Goal: Transaction & Acquisition: Purchase product/service

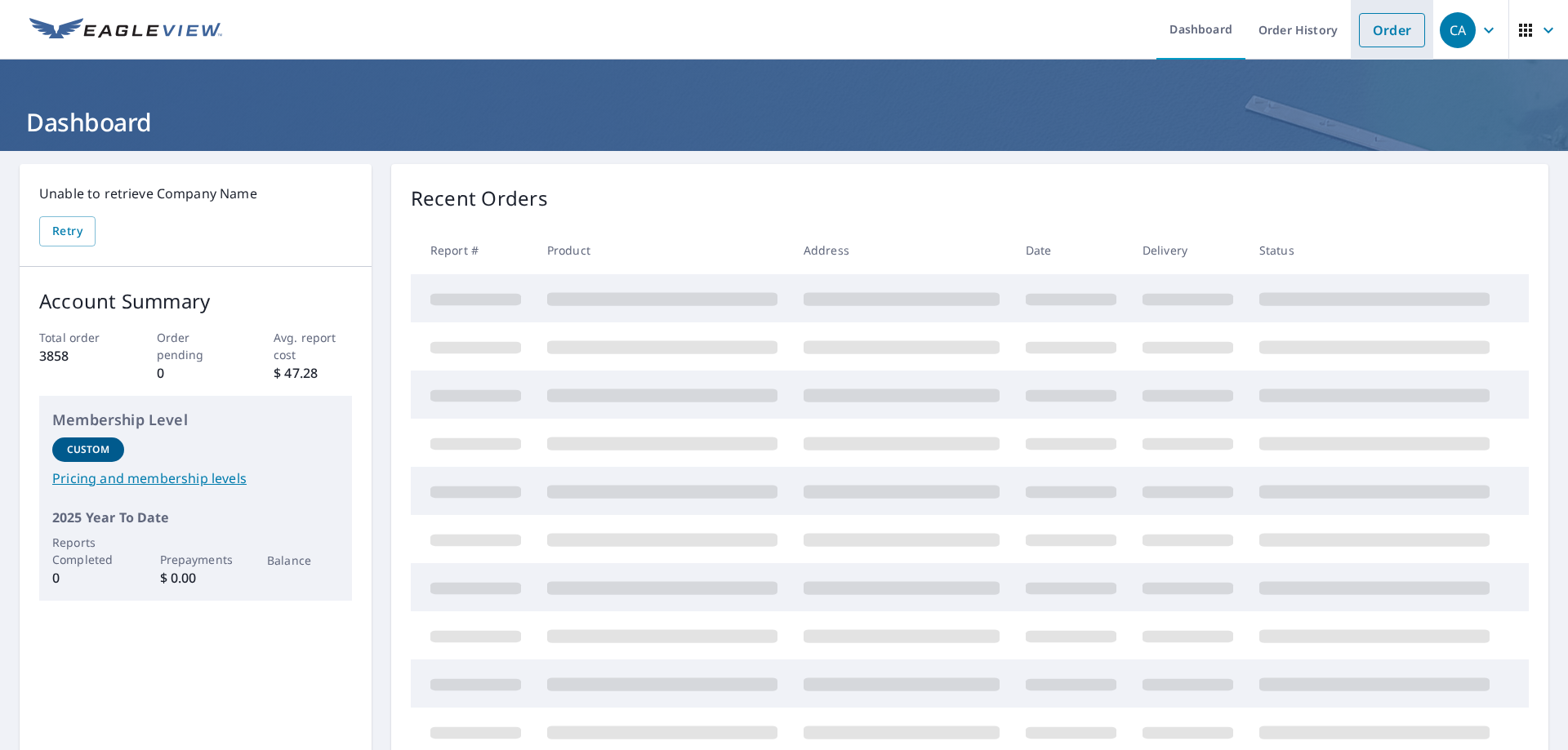
click at [1383, 26] on link "Order" at bounding box center [1392, 29] width 66 height 34
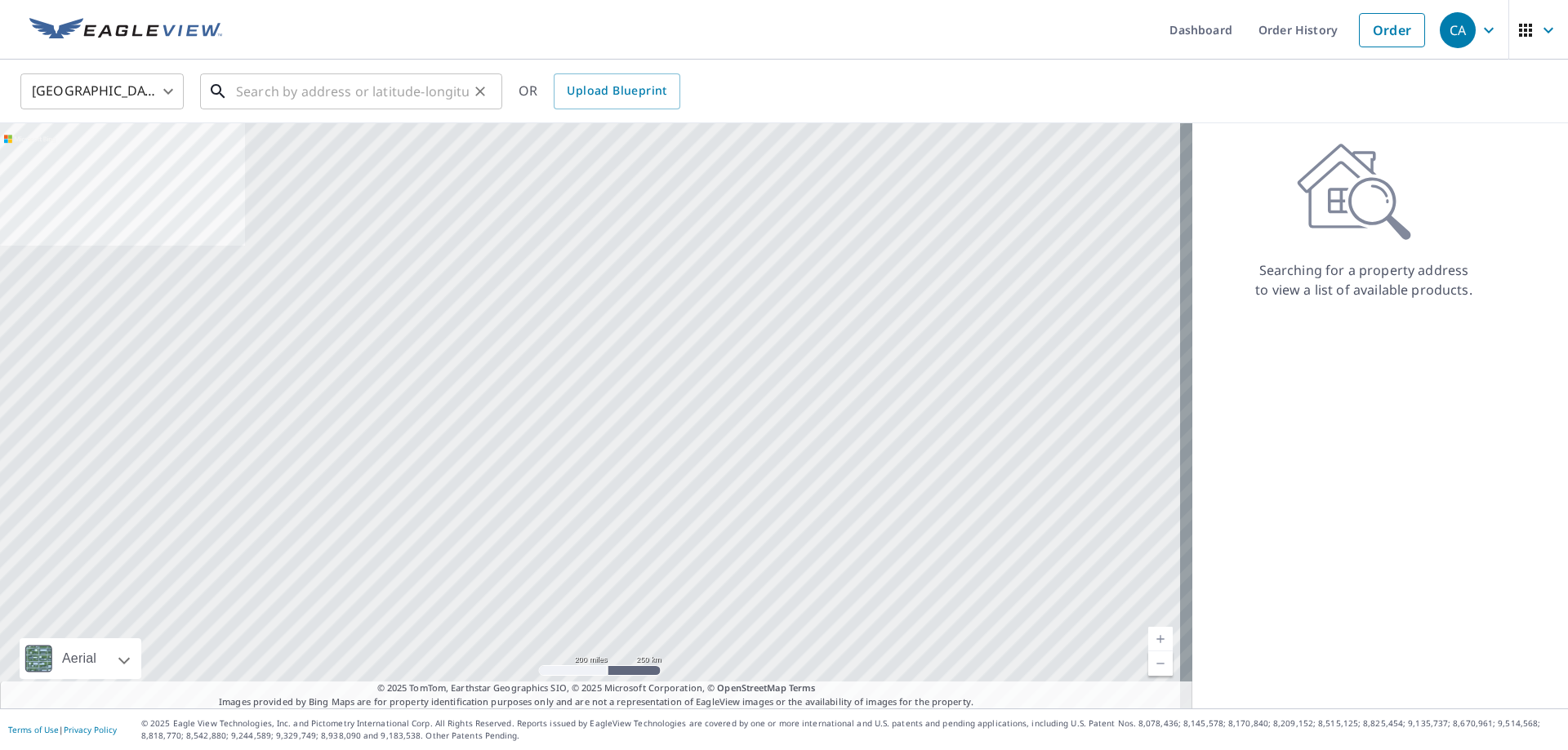
click at [338, 90] on input "text" at bounding box center [352, 92] width 233 height 46
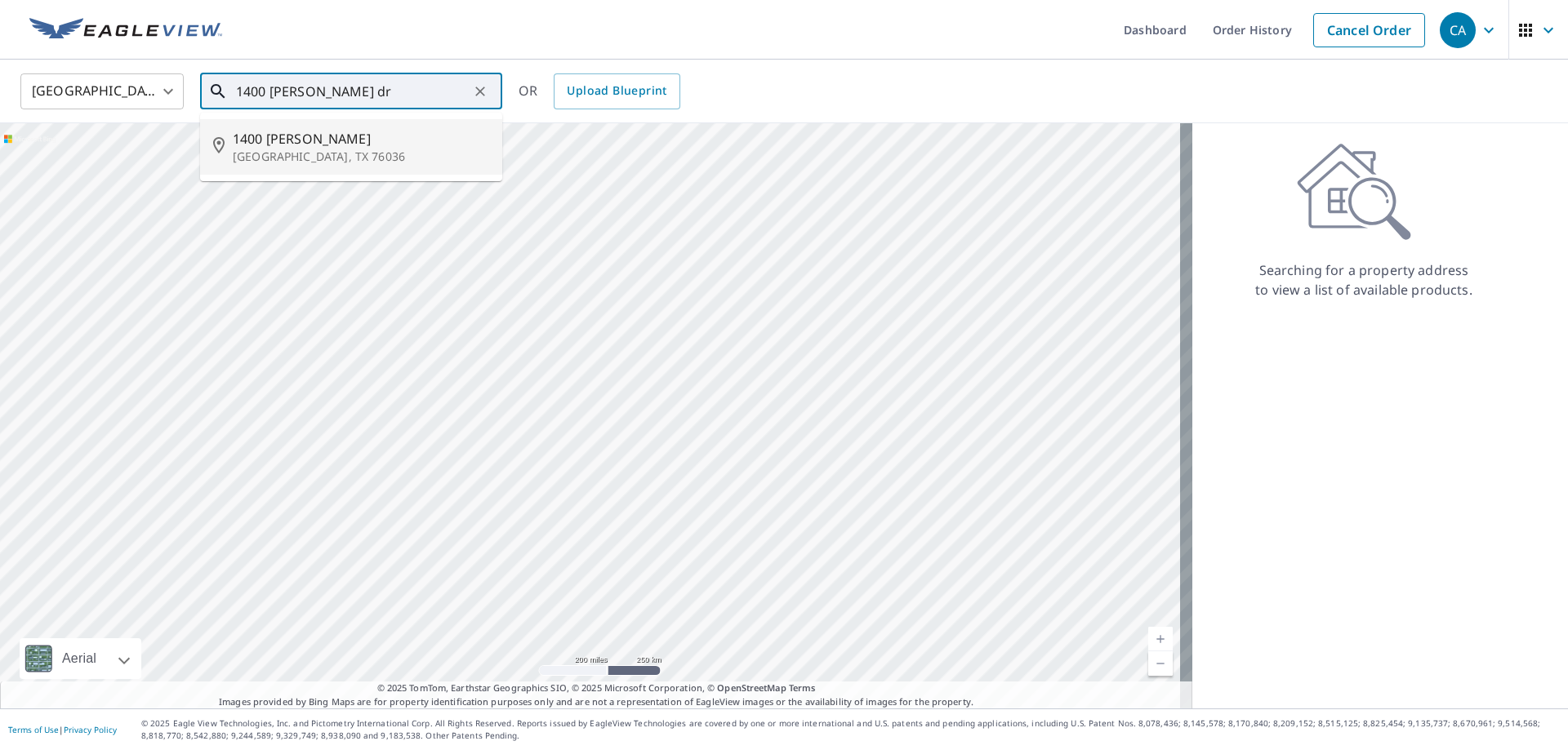
click at [293, 142] on span "1400 [PERSON_NAME]" at bounding box center [361, 138] width 257 height 19
type input "[STREET_ADDRESS][PERSON_NAME][PERSON_NAME]"
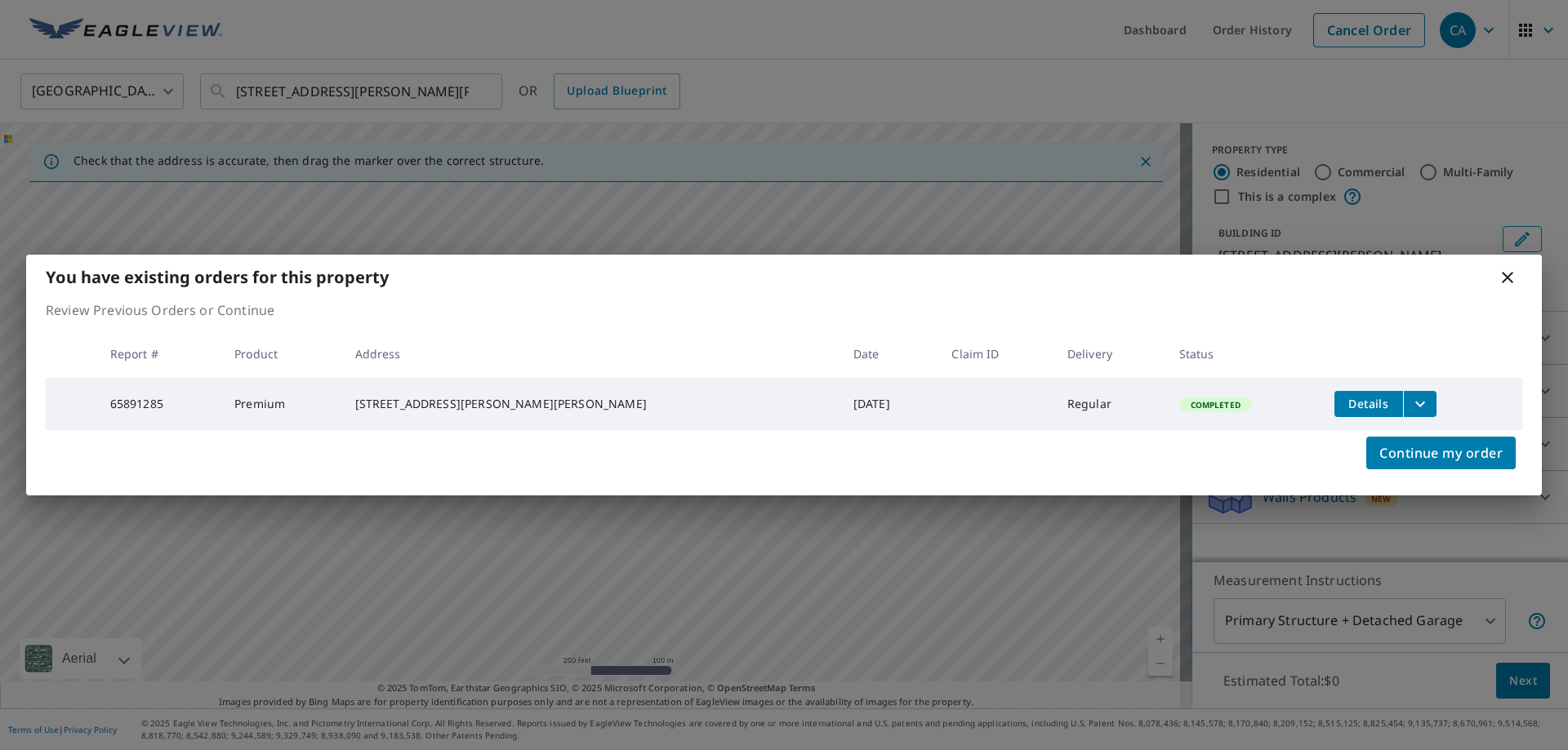
click at [1512, 276] on icon at bounding box center [1507, 277] width 19 height 19
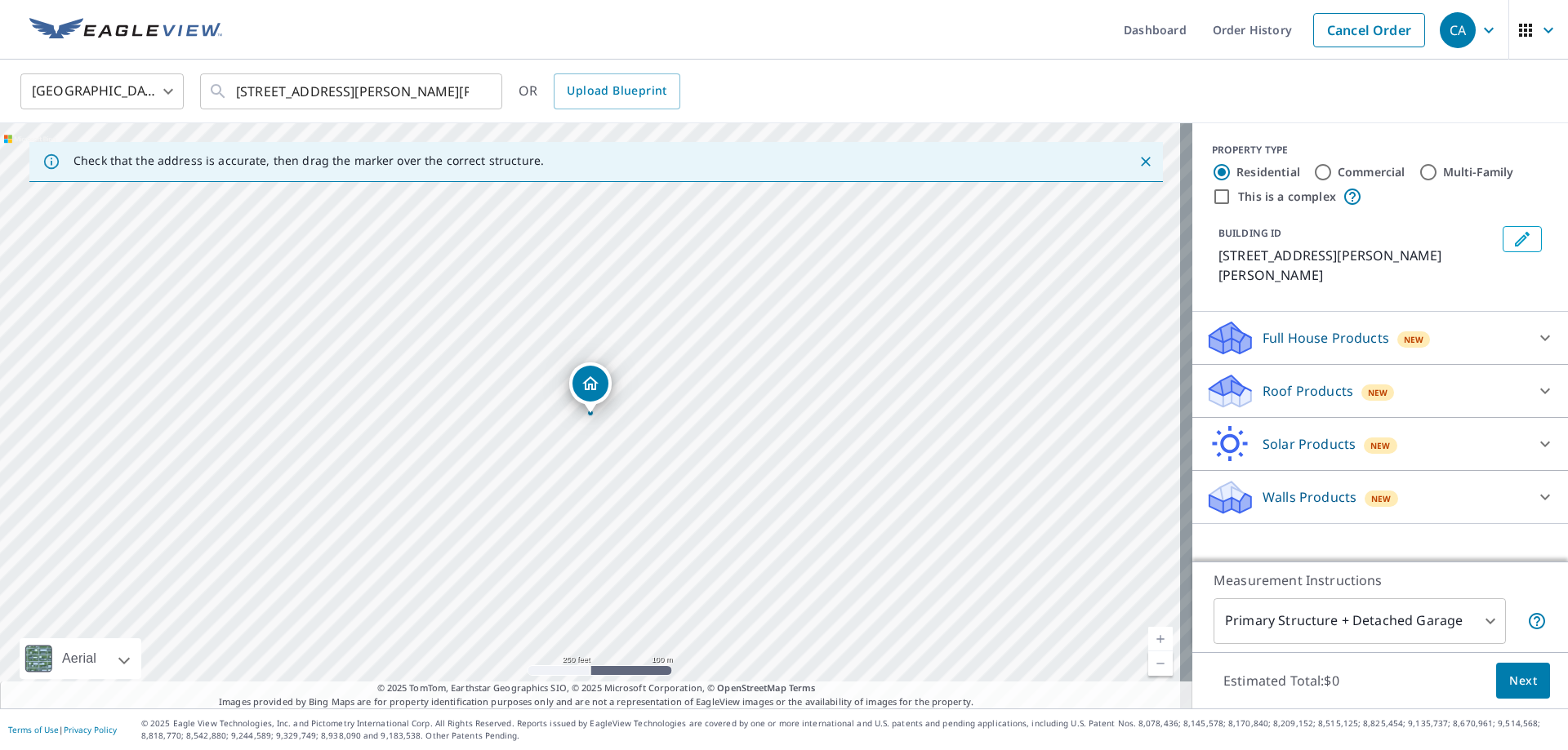
click at [1323, 381] on p "Roof Products" at bounding box center [1308, 391] width 91 height 19
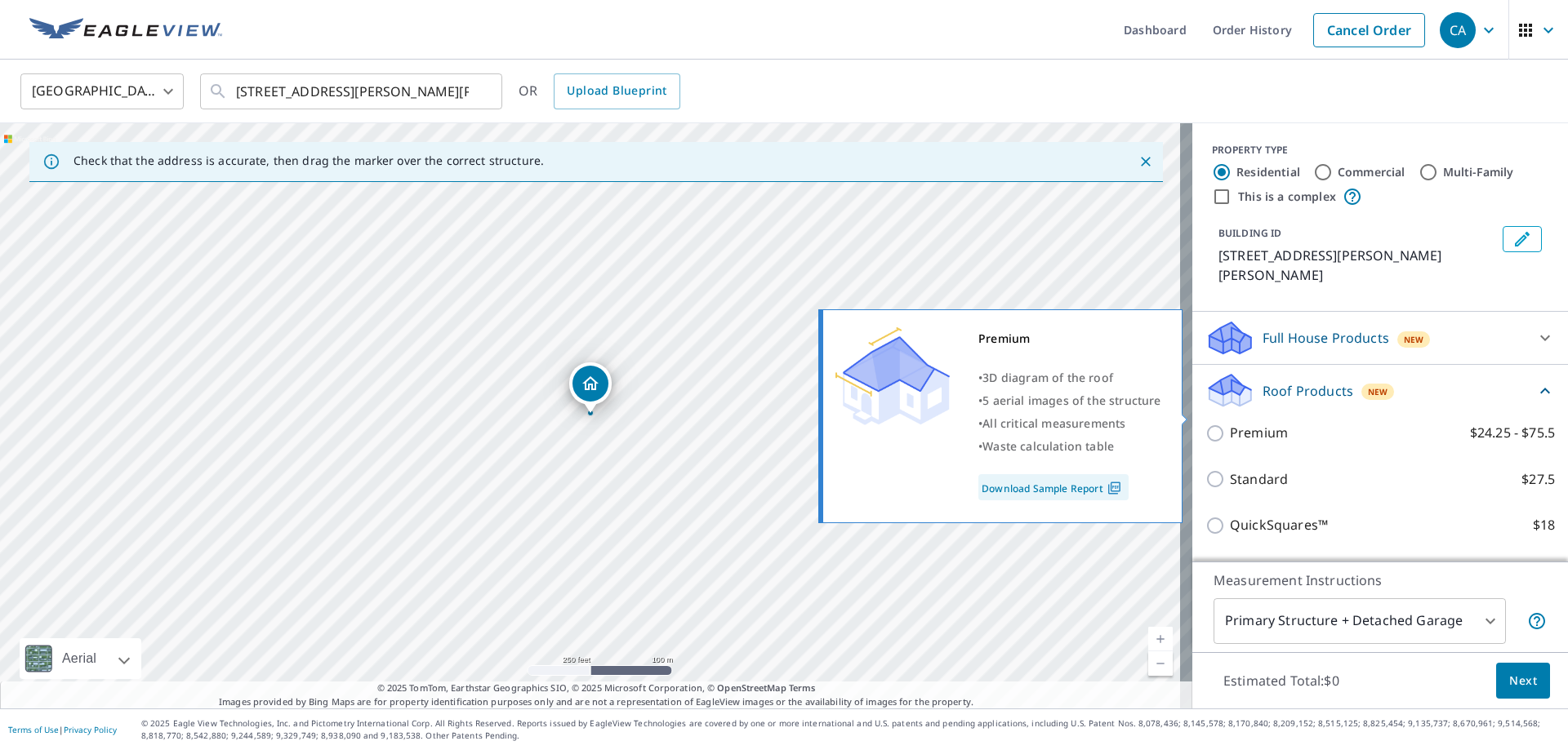
click at [1254, 423] on p "Premium" at bounding box center [1259, 433] width 58 height 20
click at [1230, 424] on input "Premium $24.25 - $75.5" at bounding box center [1218, 433] width 25 height 19
checkbox input "true"
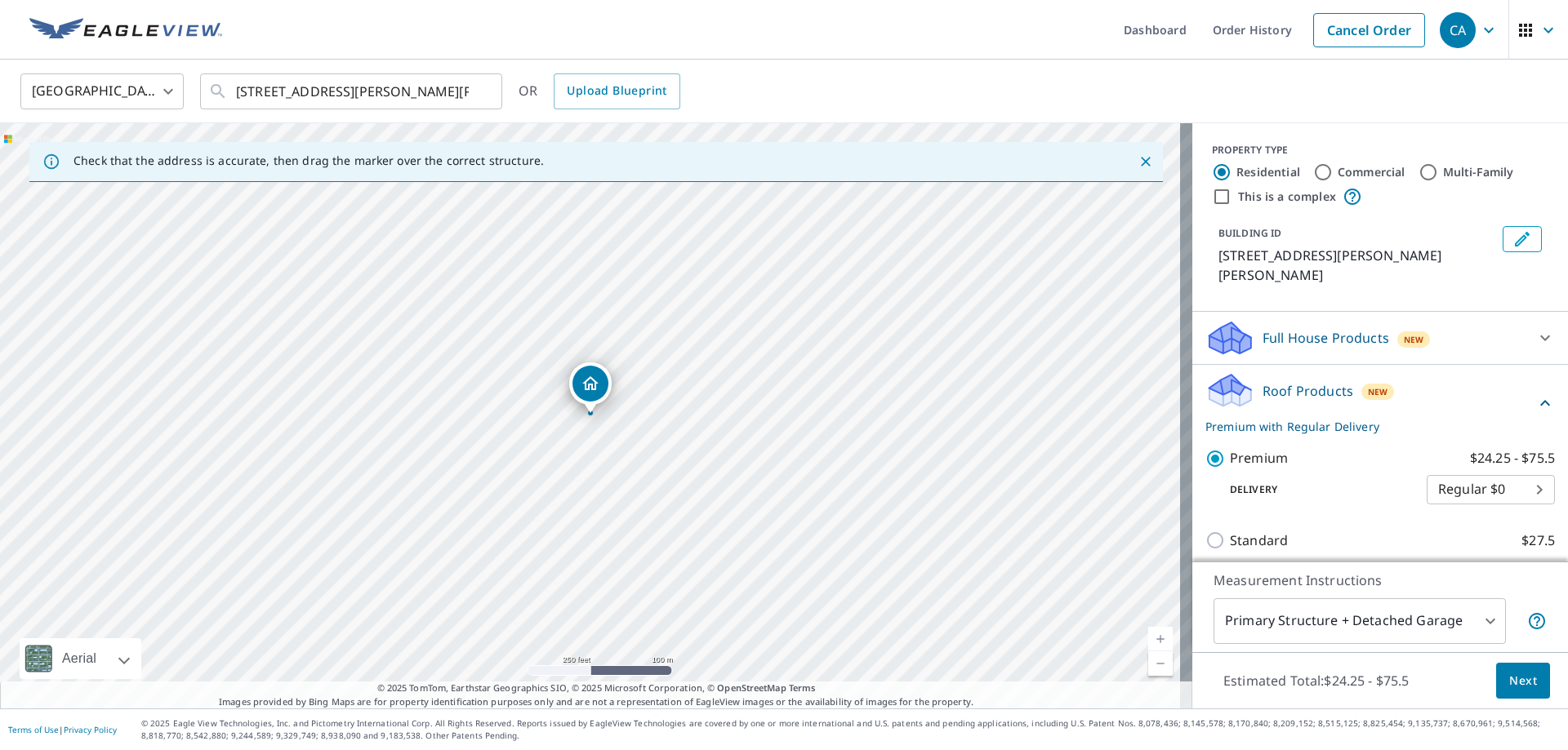
click at [1300, 629] on body "CA CA Dashboard Order History Cancel Order CA [GEOGRAPHIC_DATA] [GEOGRAPHIC_DAT…" at bounding box center [784, 375] width 1568 height 750
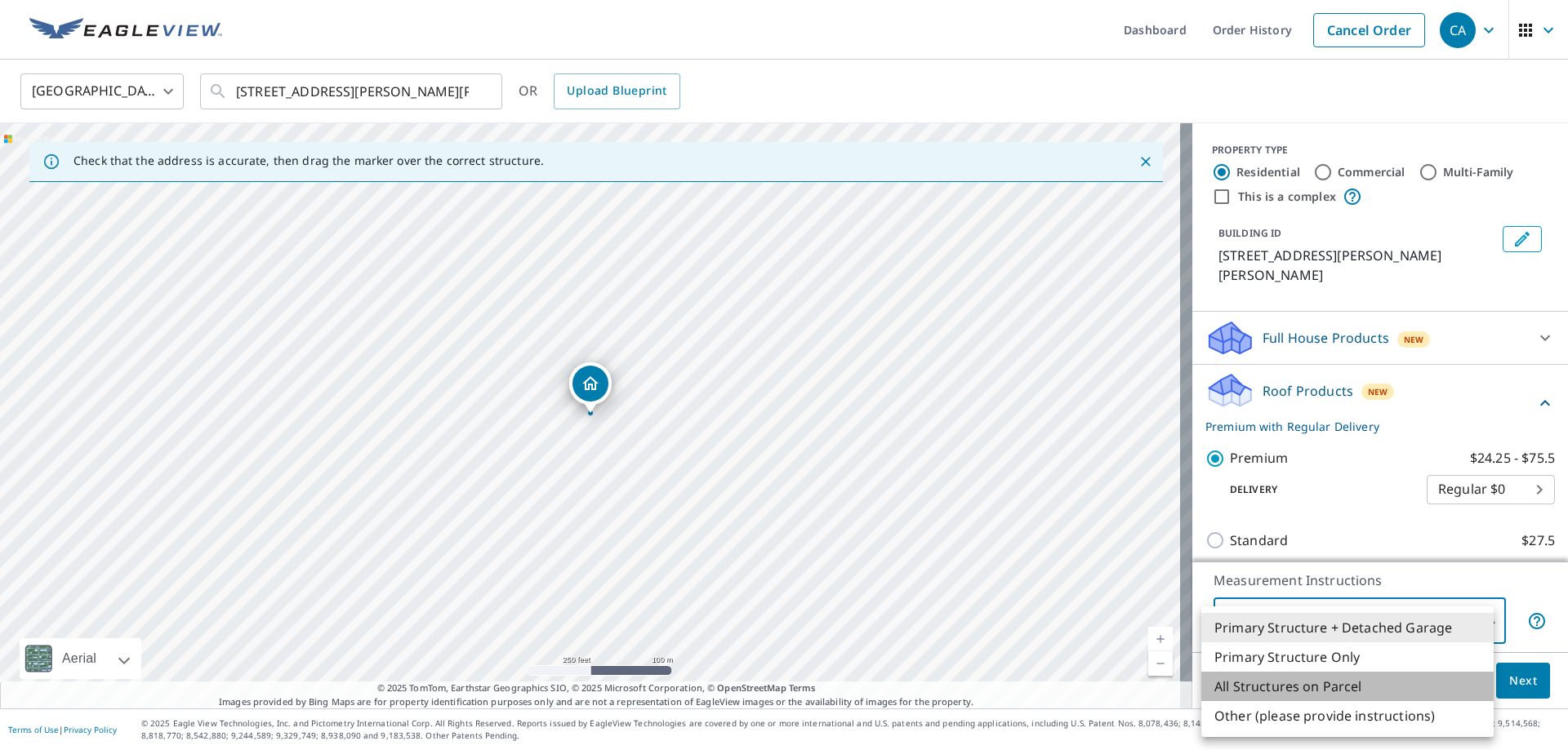
click at [1252, 680] on li "All Structures on Parcel" at bounding box center [1347, 687] width 292 height 29
type input "3"
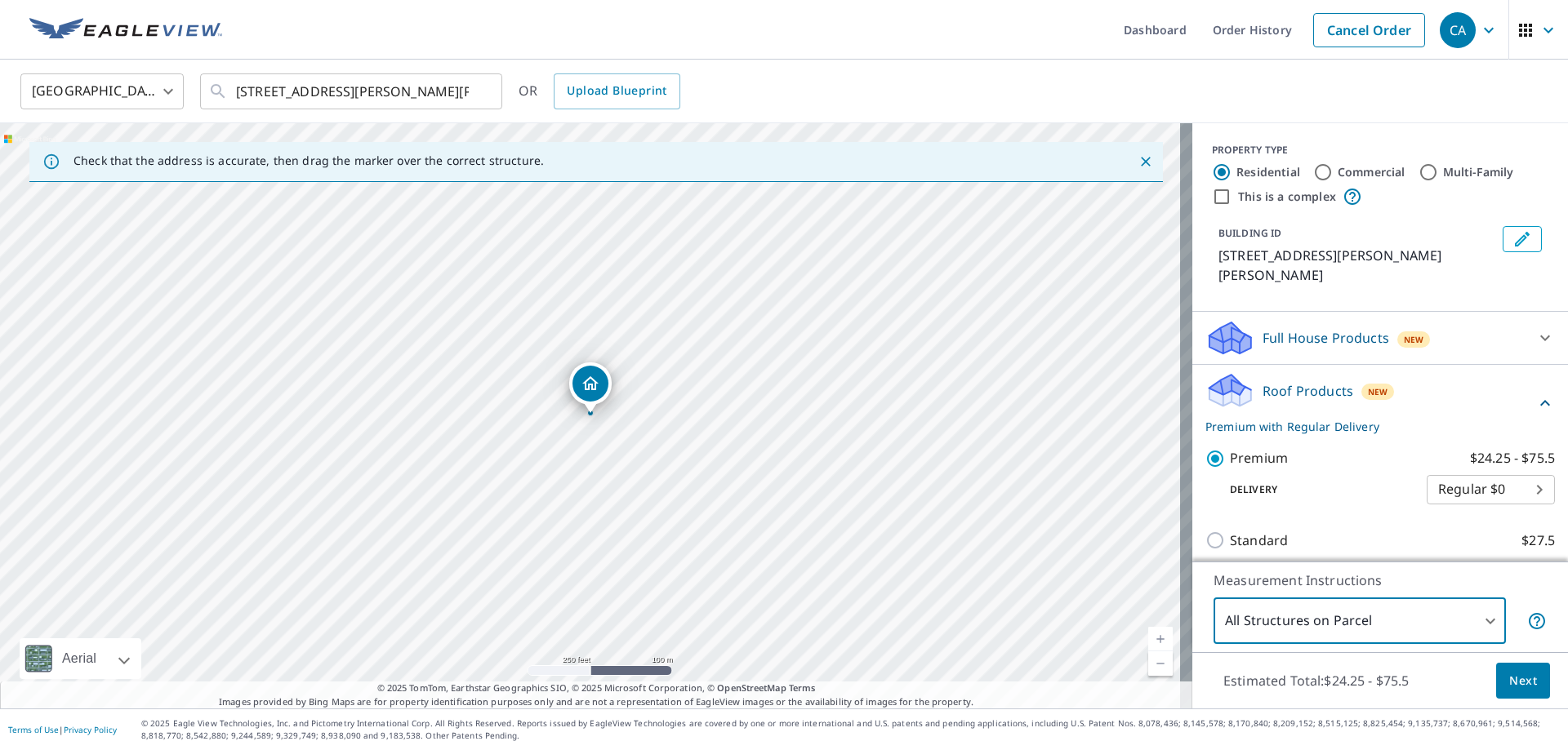
click at [1519, 676] on span "Next" at bounding box center [1523, 681] width 28 height 20
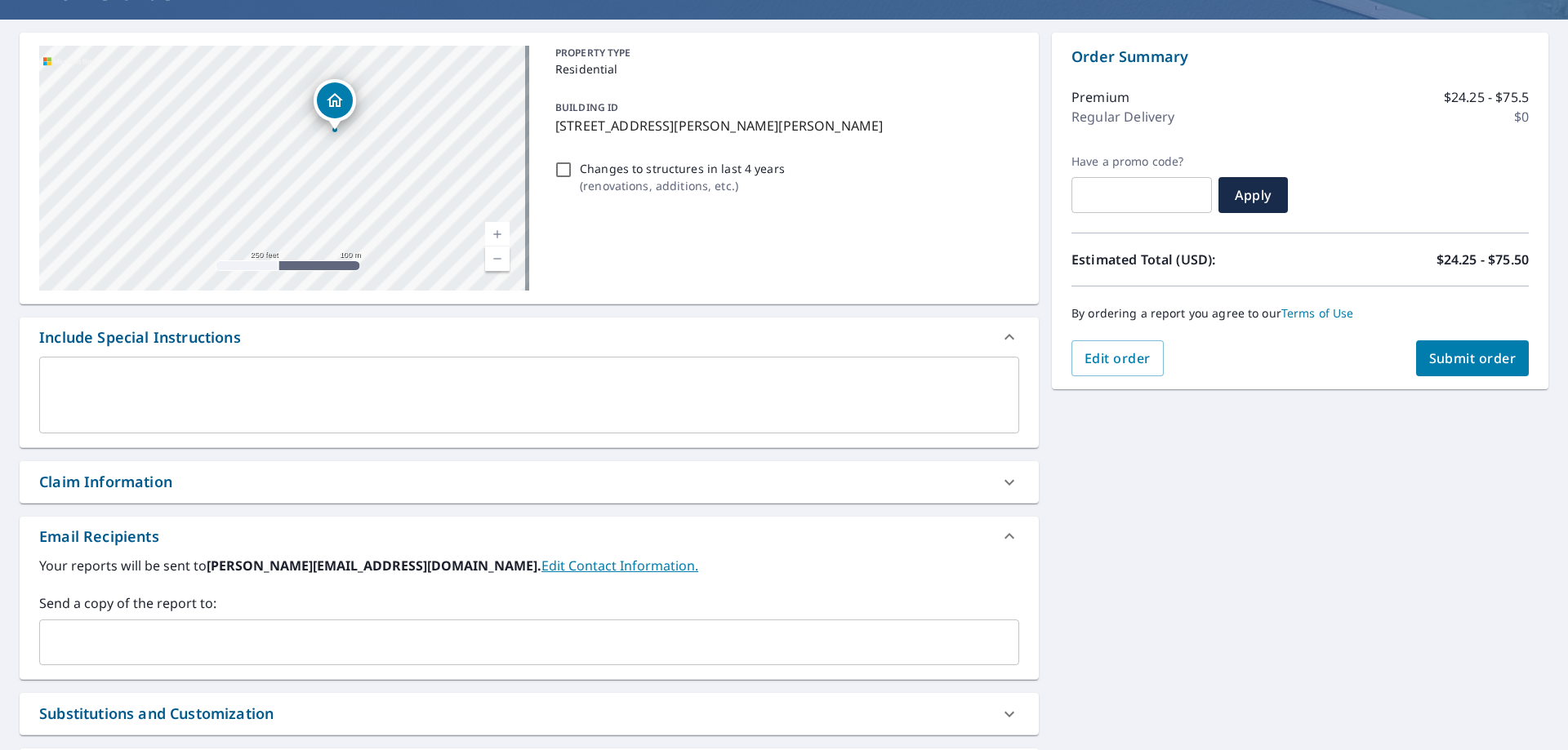
scroll to position [164, 0]
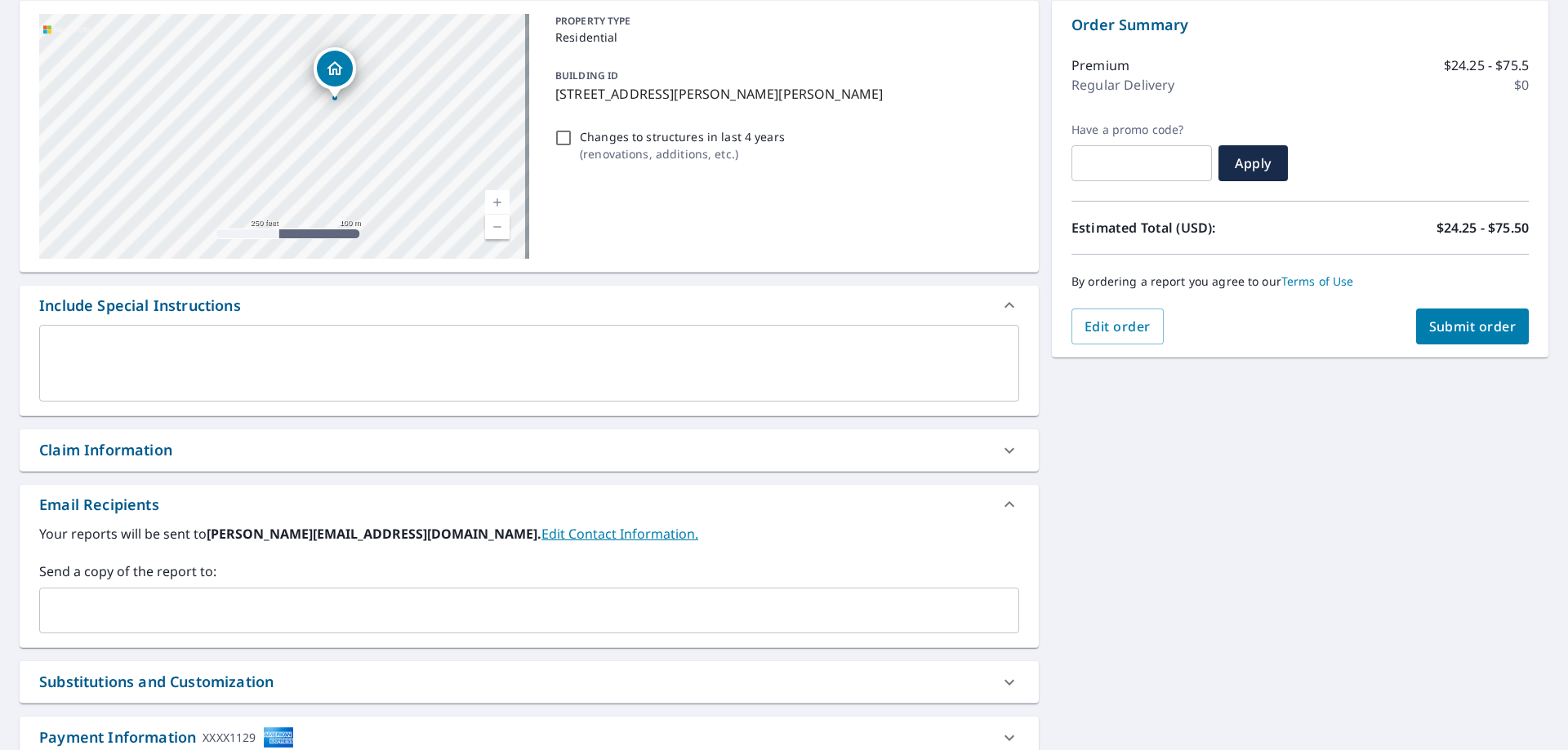
click at [227, 608] on input "text" at bounding box center [517, 610] width 941 height 31
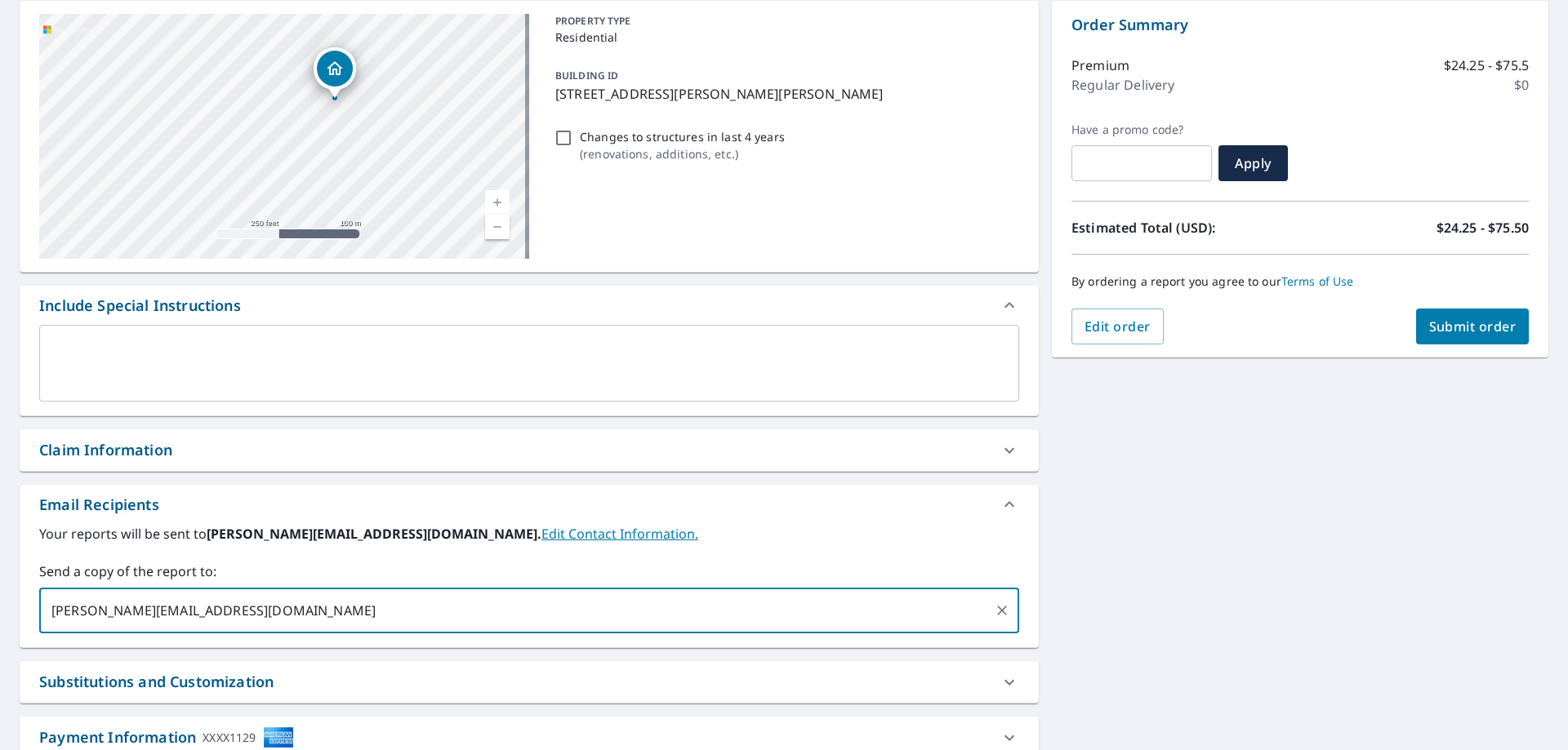
type input "[PERSON_NAME][EMAIL_ADDRESS][DOMAIN_NAME]"
checkbox input "true"
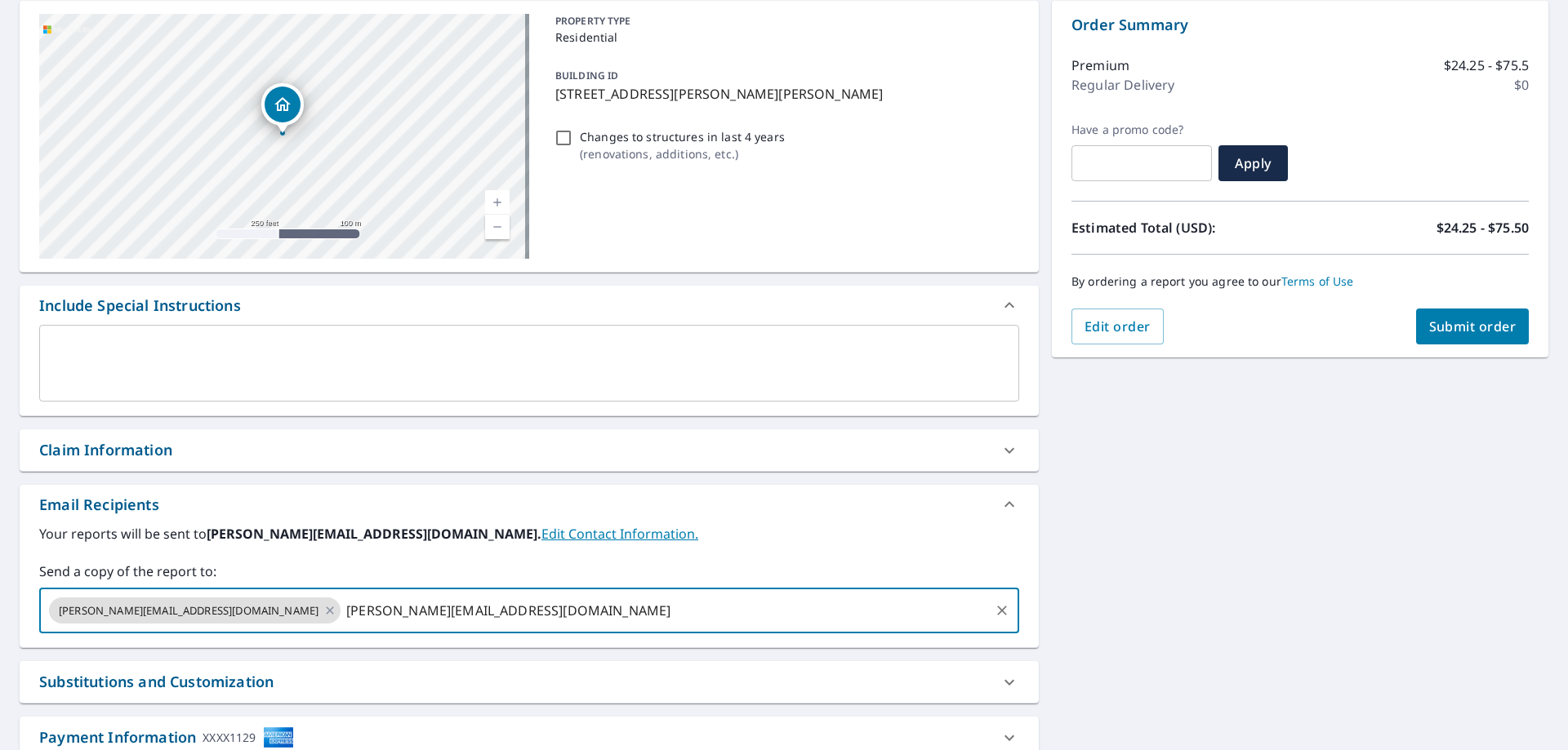
type input "[PERSON_NAME][EMAIL_ADDRESS][DOMAIN_NAME]"
checkbox input "true"
type input "[EMAIL_ADDRESS][DOMAIN_NAME]"
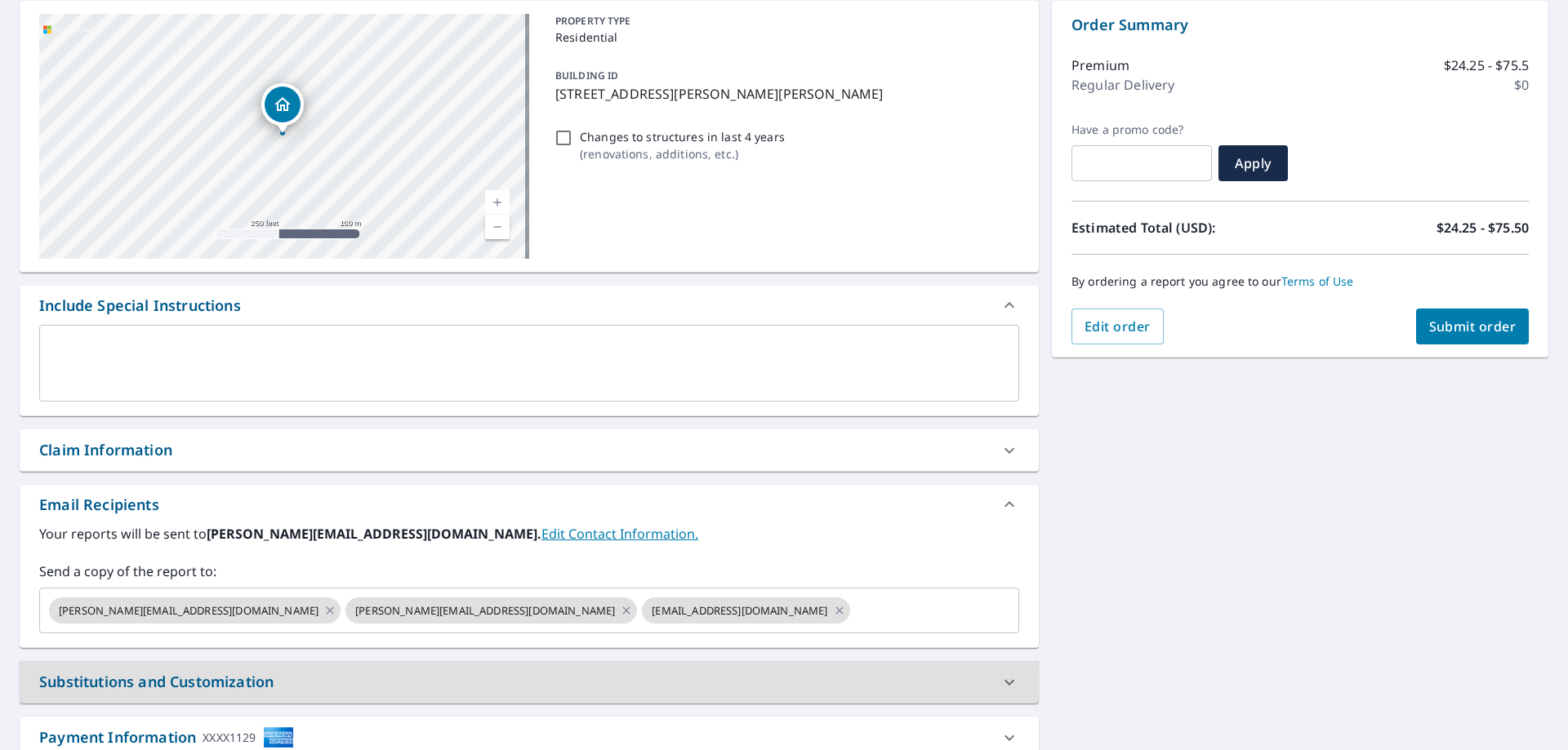
click at [1478, 321] on span "Submit order" at bounding box center [1472, 326] width 87 height 18
checkbox input "true"
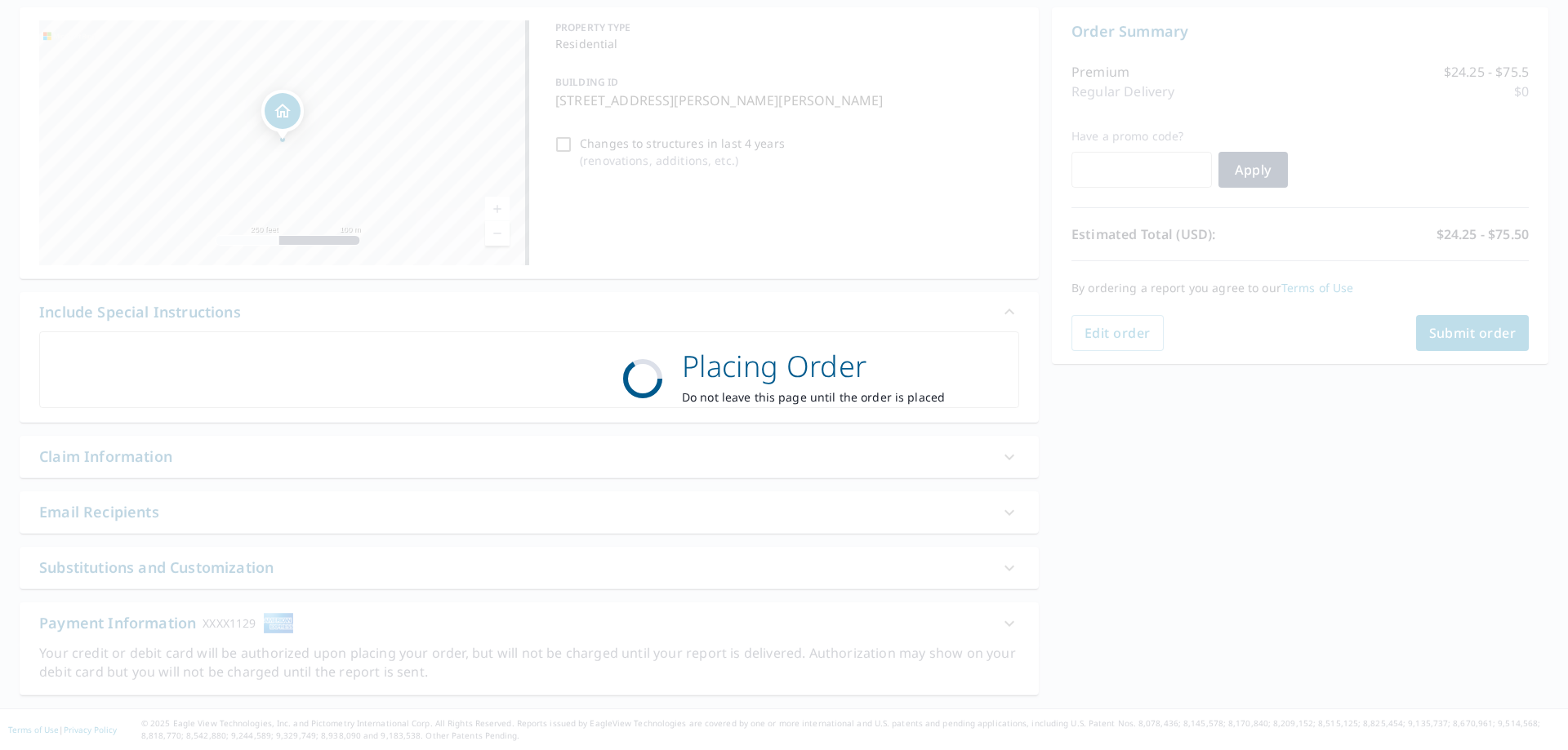
scroll to position [157, 0]
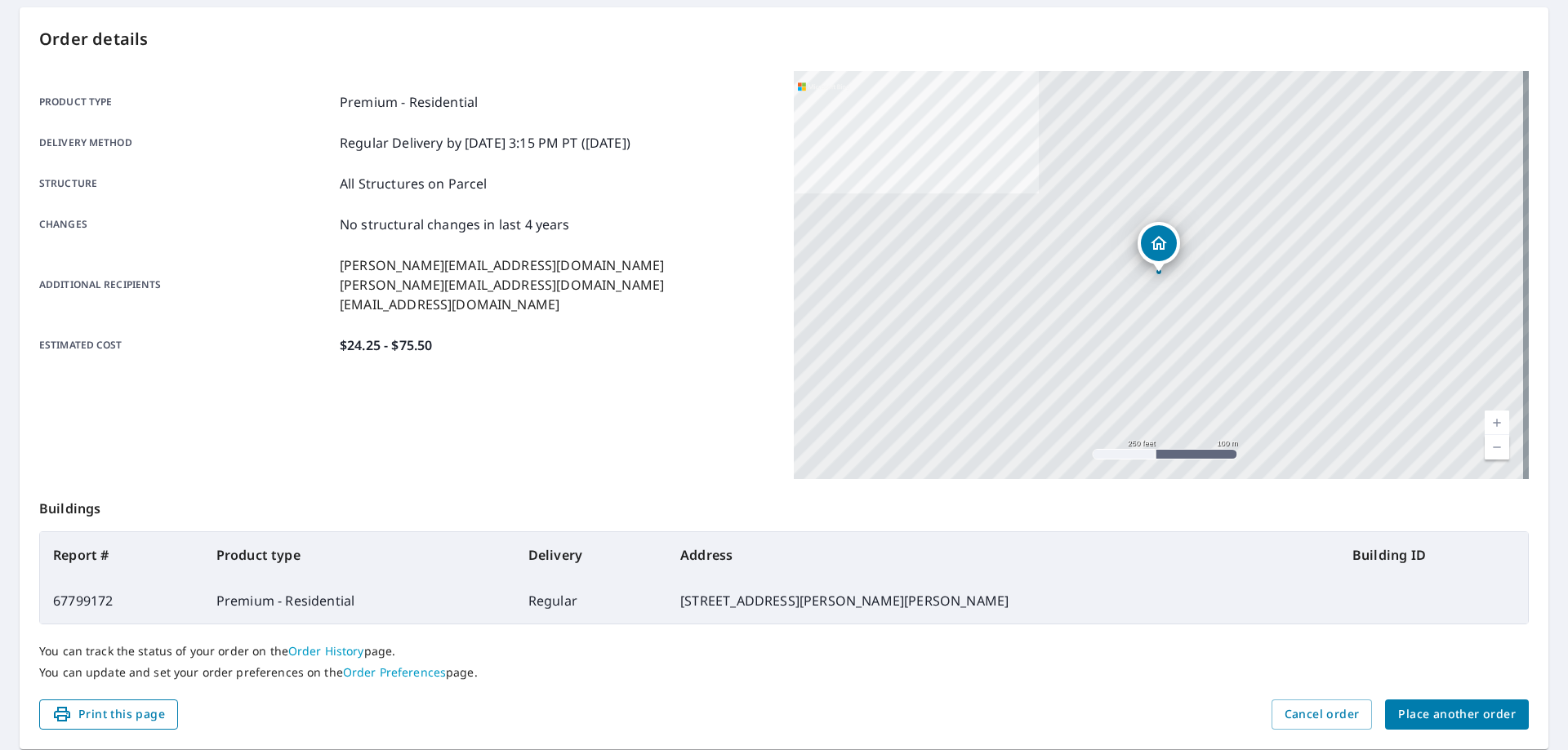
click at [135, 713] on span "Print this page" at bounding box center [109, 714] width 113 height 20
